Goal: Task Accomplishment & Management: Complete application form

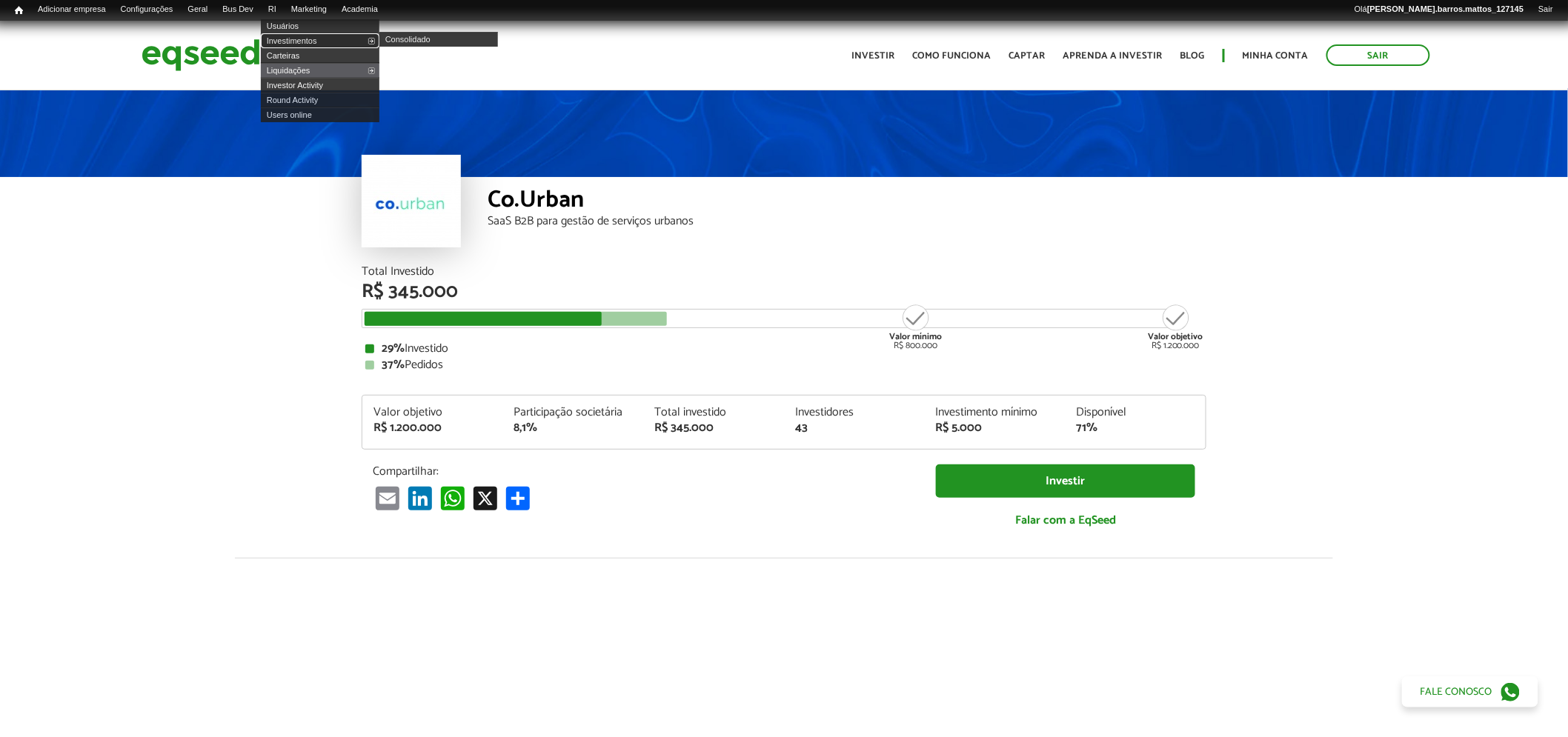
click at [302, 46] on link "Investimentos" at bounding box center [320, 41] width 118 height 15
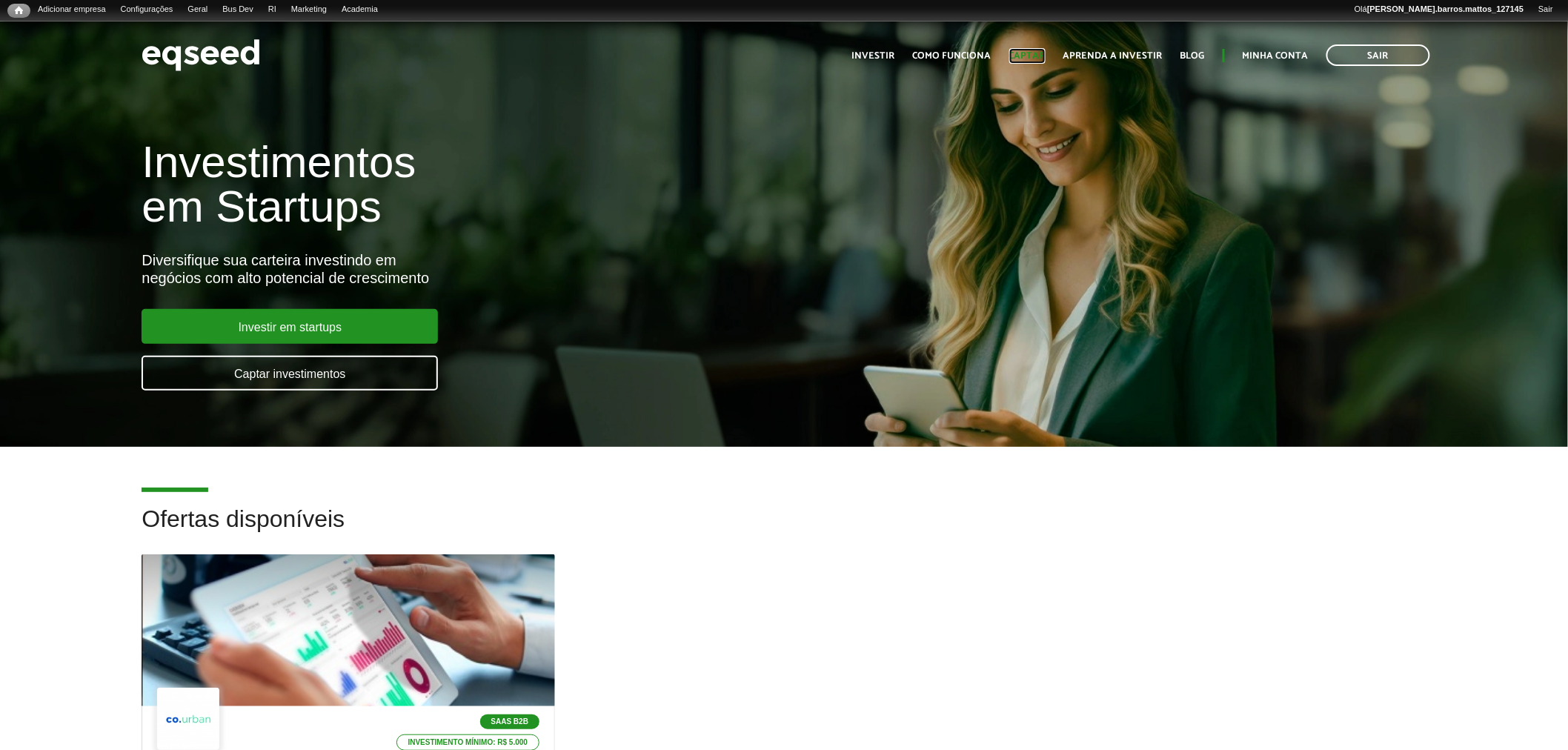
click at [1031, 59] on link "Captar" at bounding box center [1028, 55] width 36 height 10
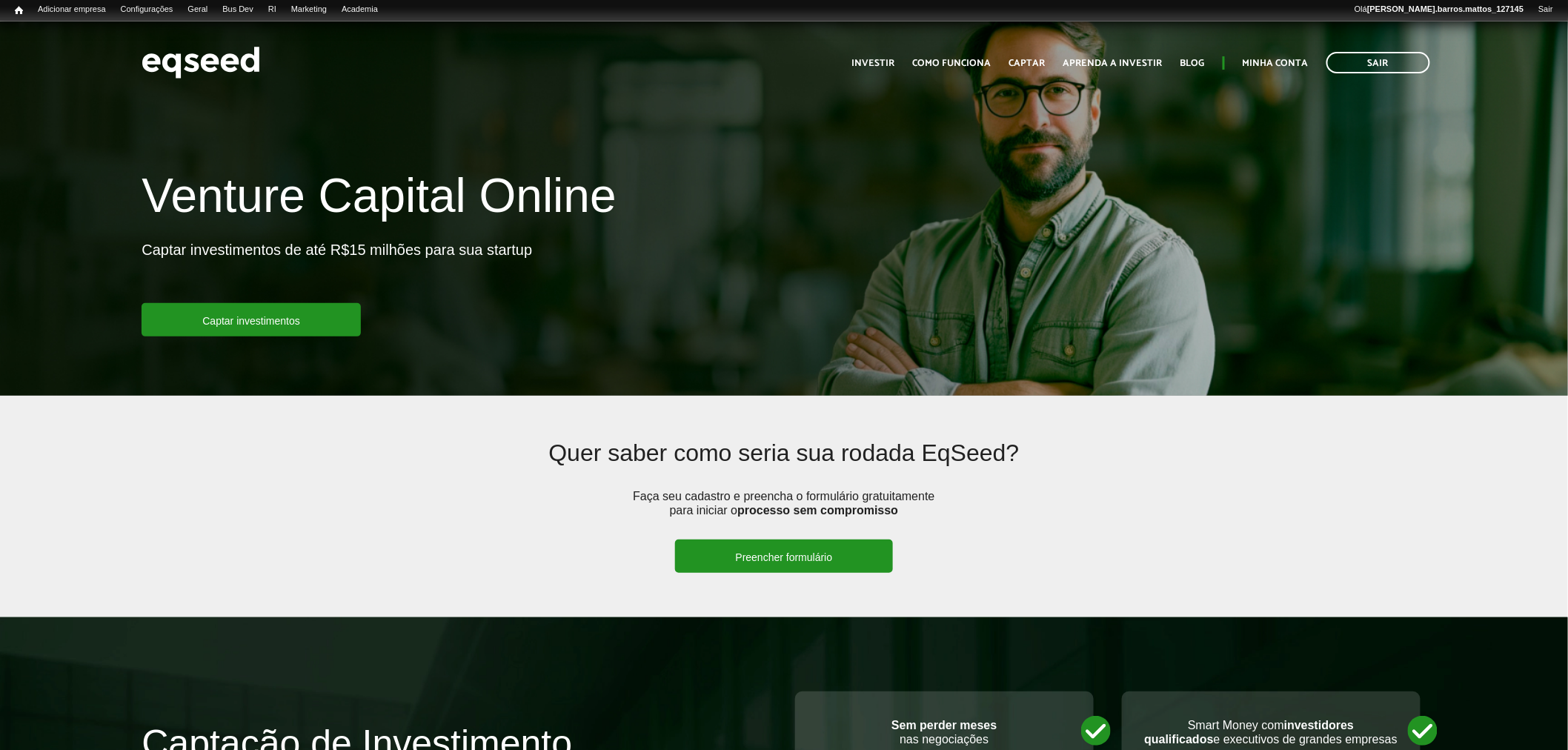
click at [811, 550] on link "Preencher formulário" at bounding box center [784, 556] width 219 height 33
